Goal: Information Seeking & Learning: Learn about a topic

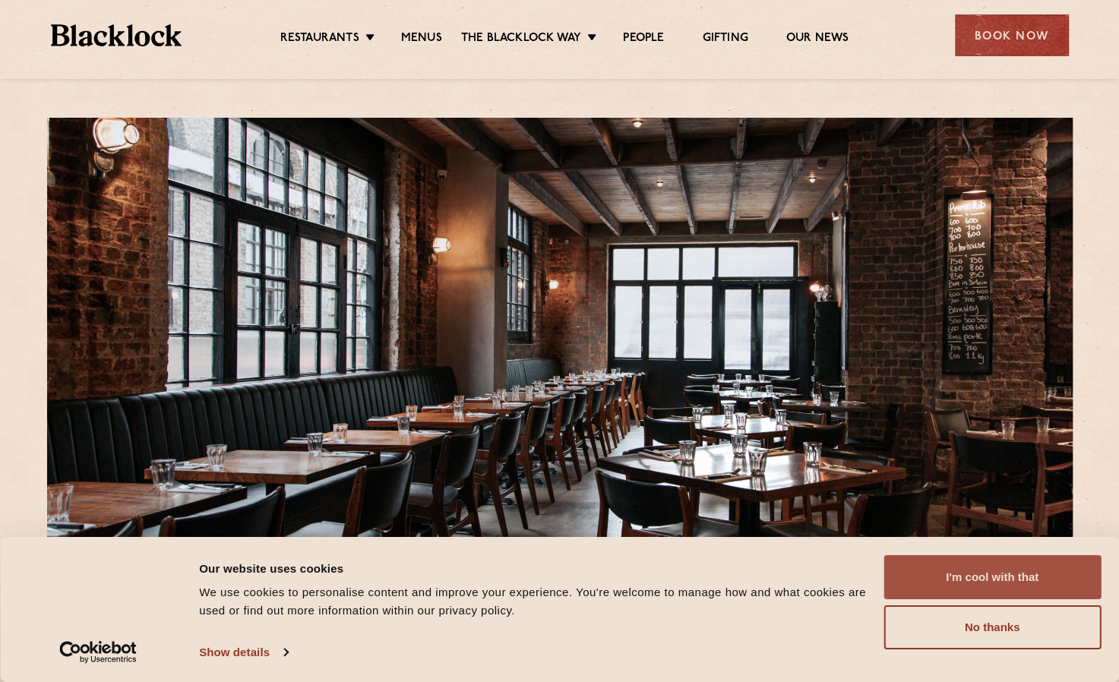
click at [983, 570] on button "I'm cool with that" at bounding box center [992, 577] width 217 height 44
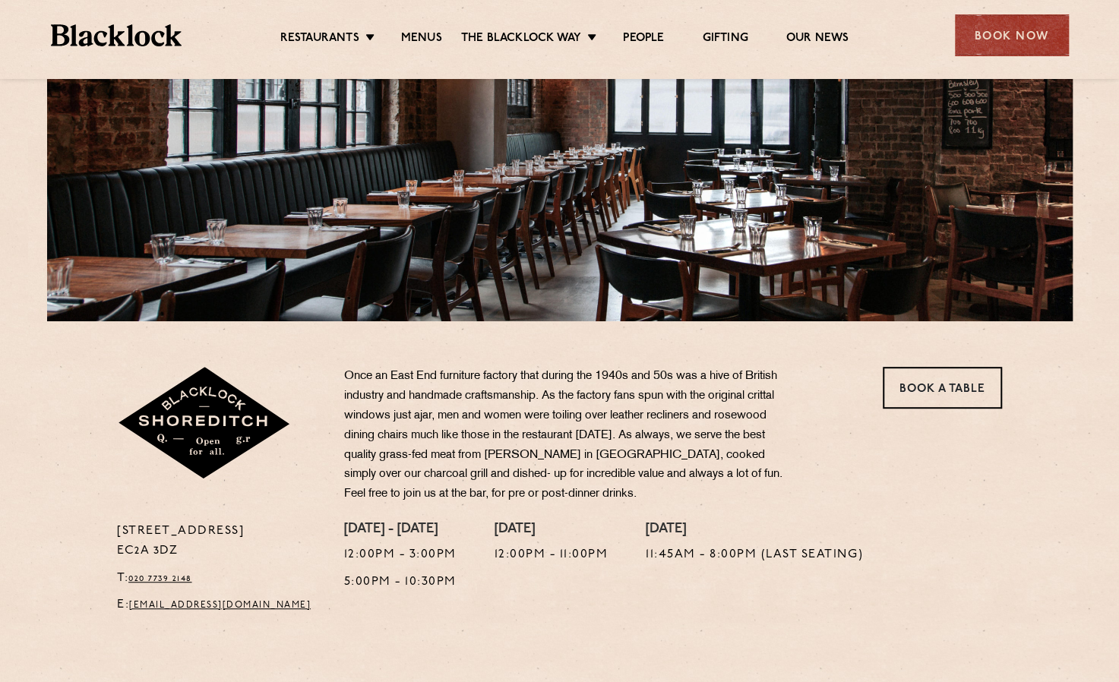
scroll to position [228, 0]
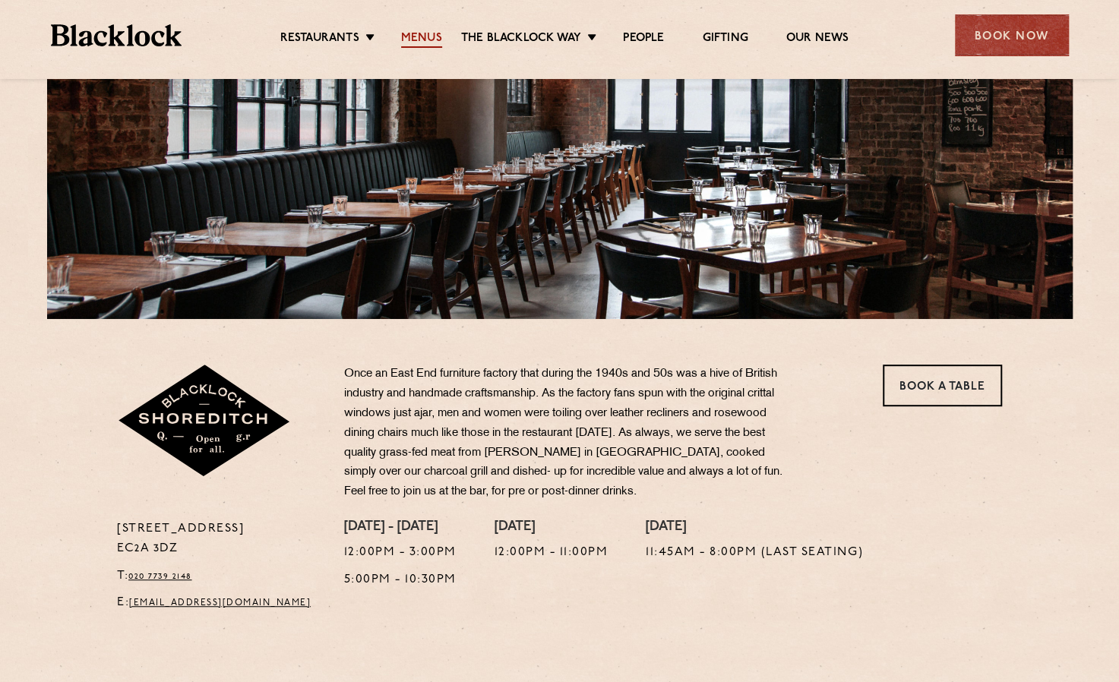
click at [421, 38] on link "Menus" at bounding box center [421, 39] width 41 height 17
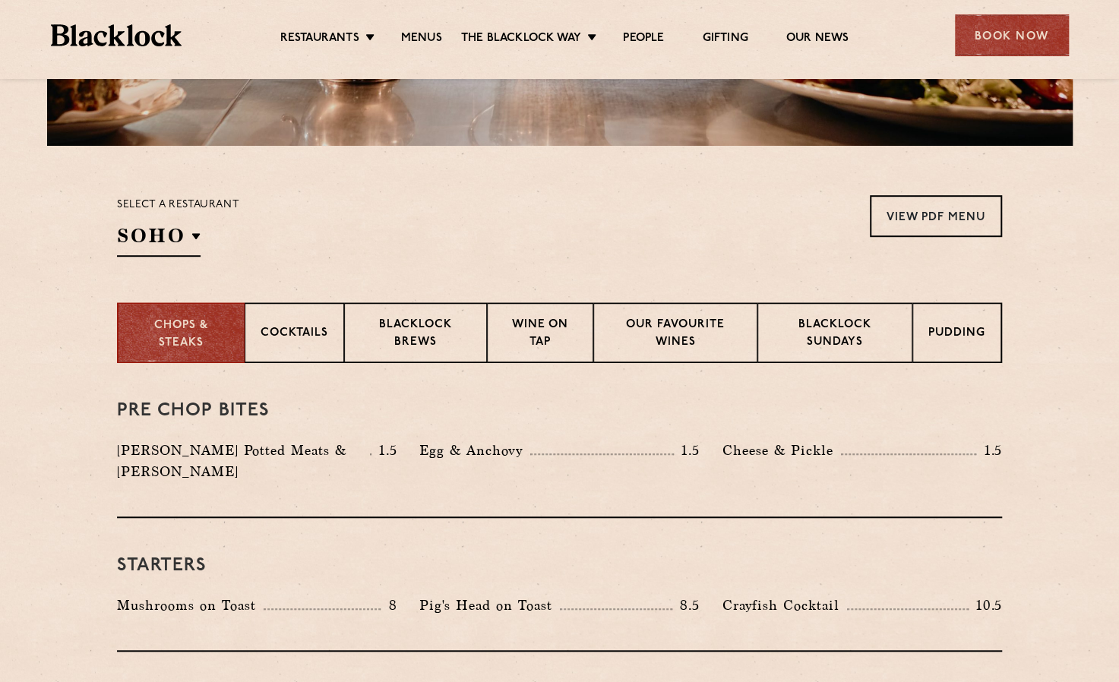
scroll to position [380, 0]
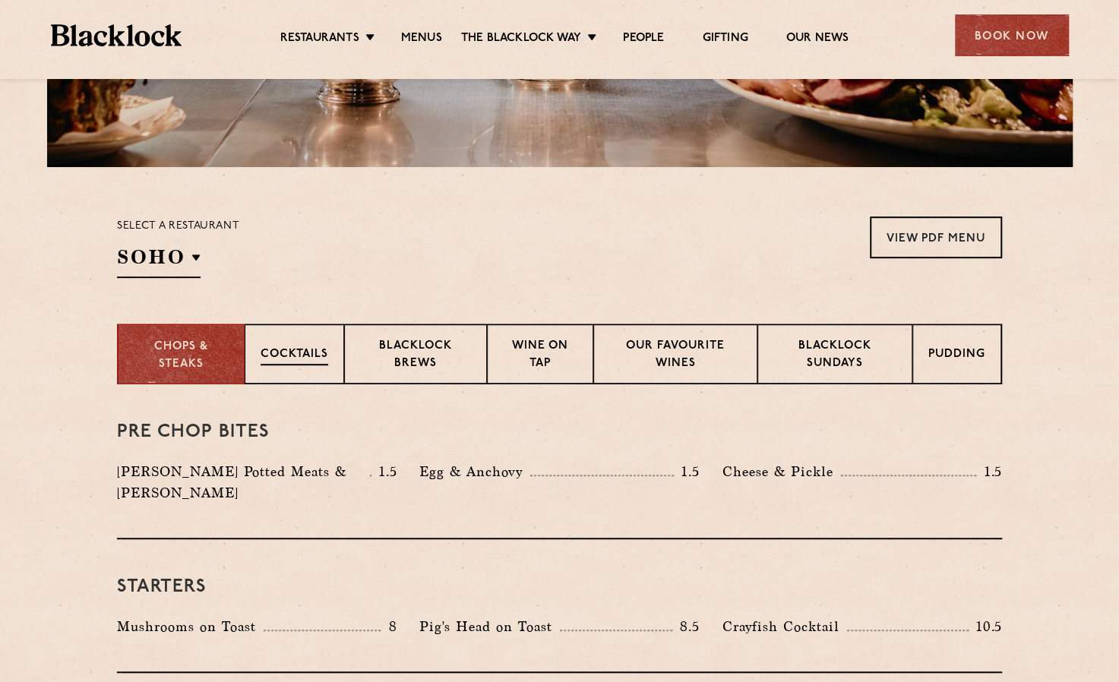
click at [307, 362] on p "Cocktails" at bounding box center [295, 355] width 68 height 19
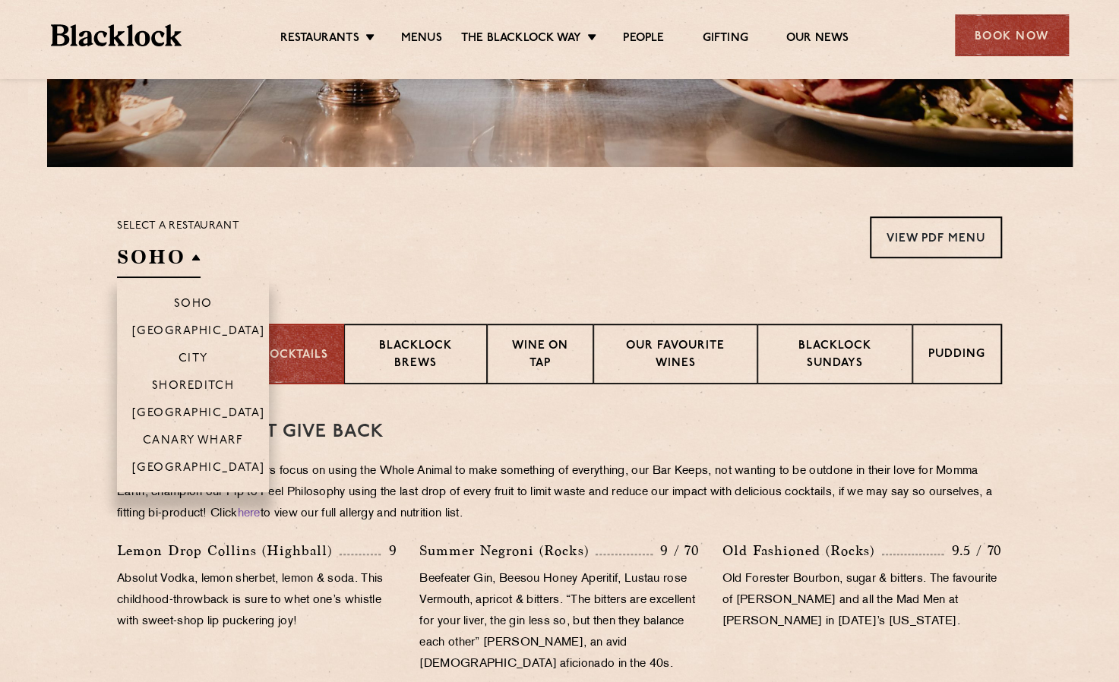
click at [194, 258] on h2 "SOHO" at bounding box center [159, 261] width 84 height 34
click at [199, 354] on p "City" at bounding box center [194, 360] width 30 height 15
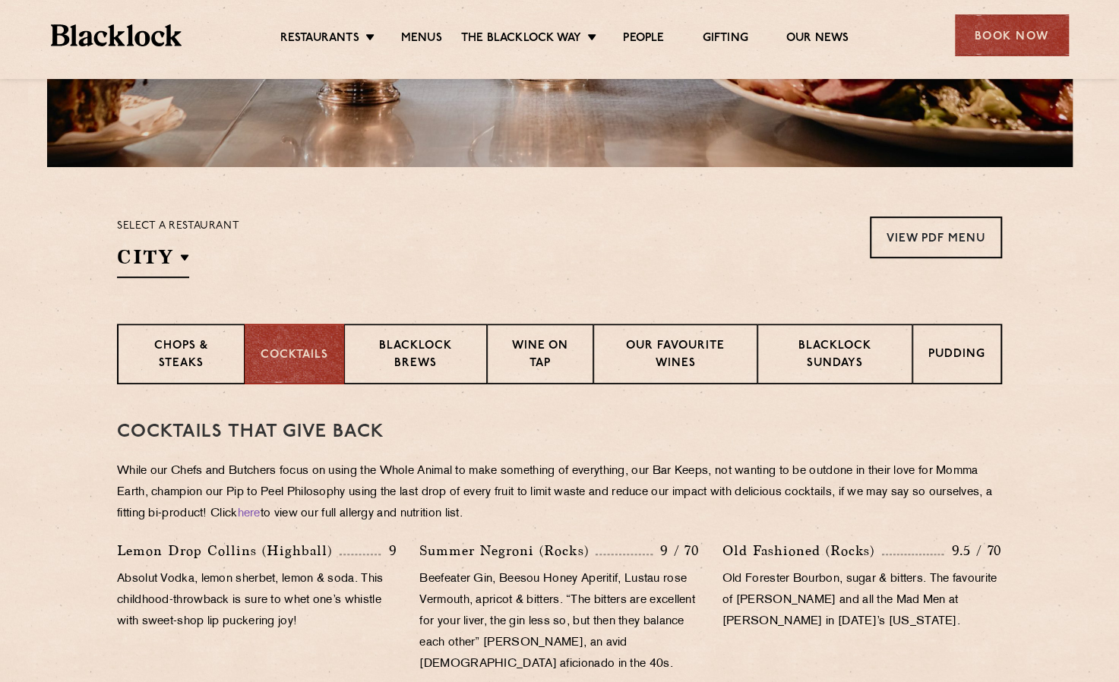
click at [349, 258] on div "Select a restaurant City Soho Birmingham City Shoreditch Covent Garden Canary W…" at bounding box center [559, 248] width 885 height 62
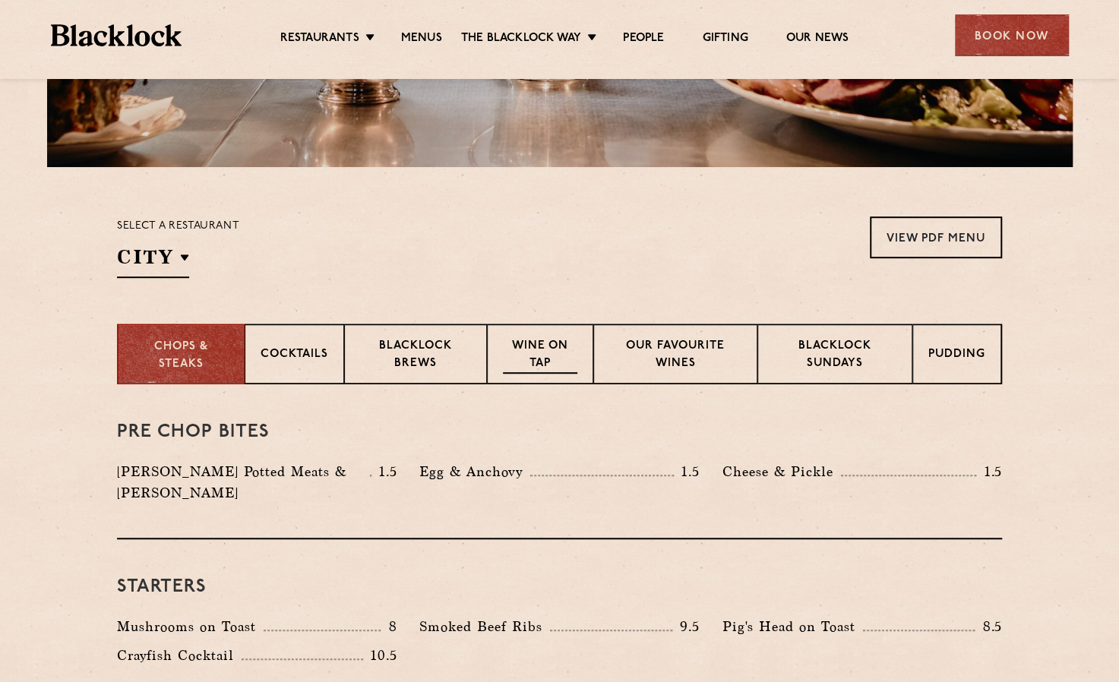
click at [531, 360] on p "Wine on Tap" at bounding box center [540, 356] width 74 height 36
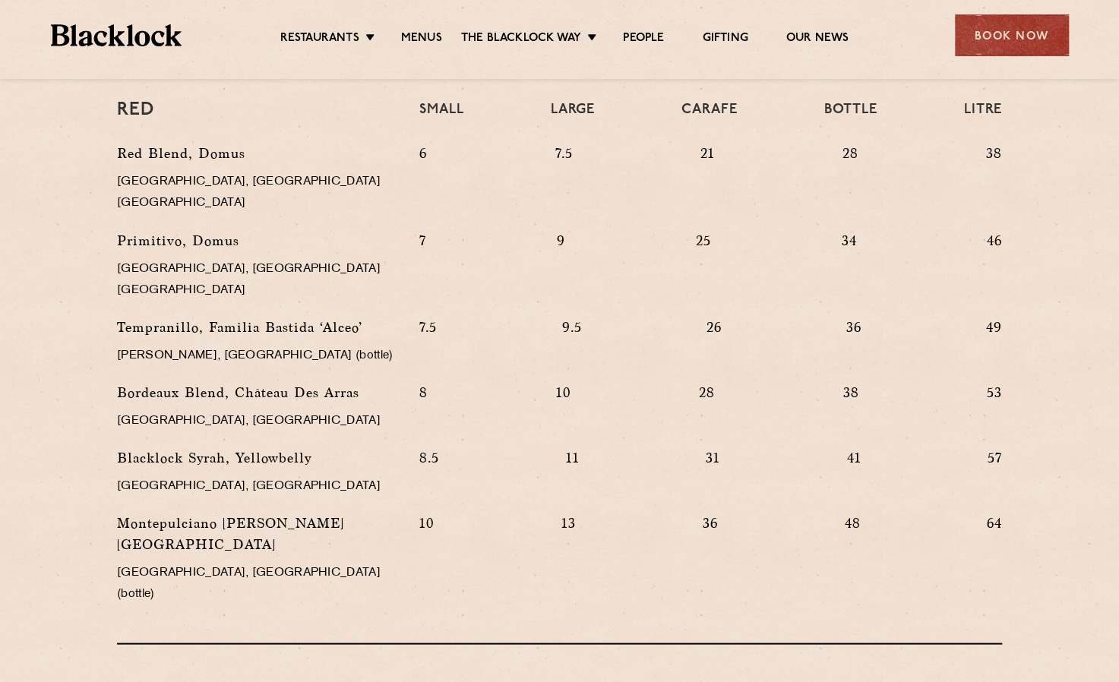
scroll to position [1216, 0]
